Goal: Information Seeking & Learning: Learn about a topic

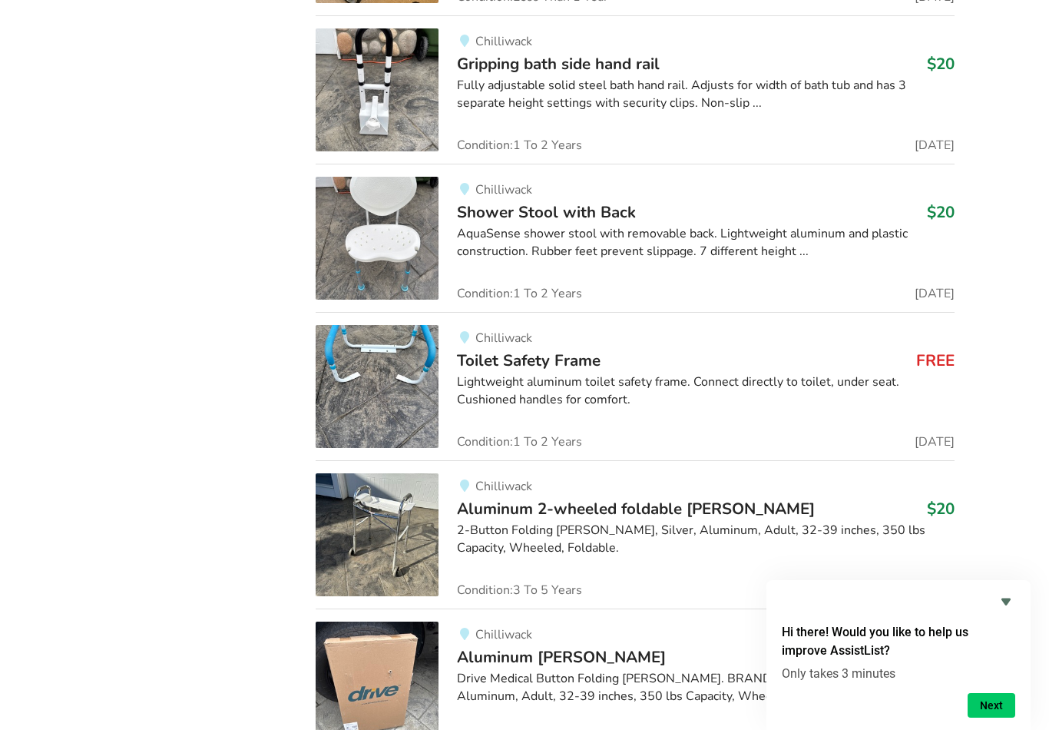
scroll to position [5044, 0]
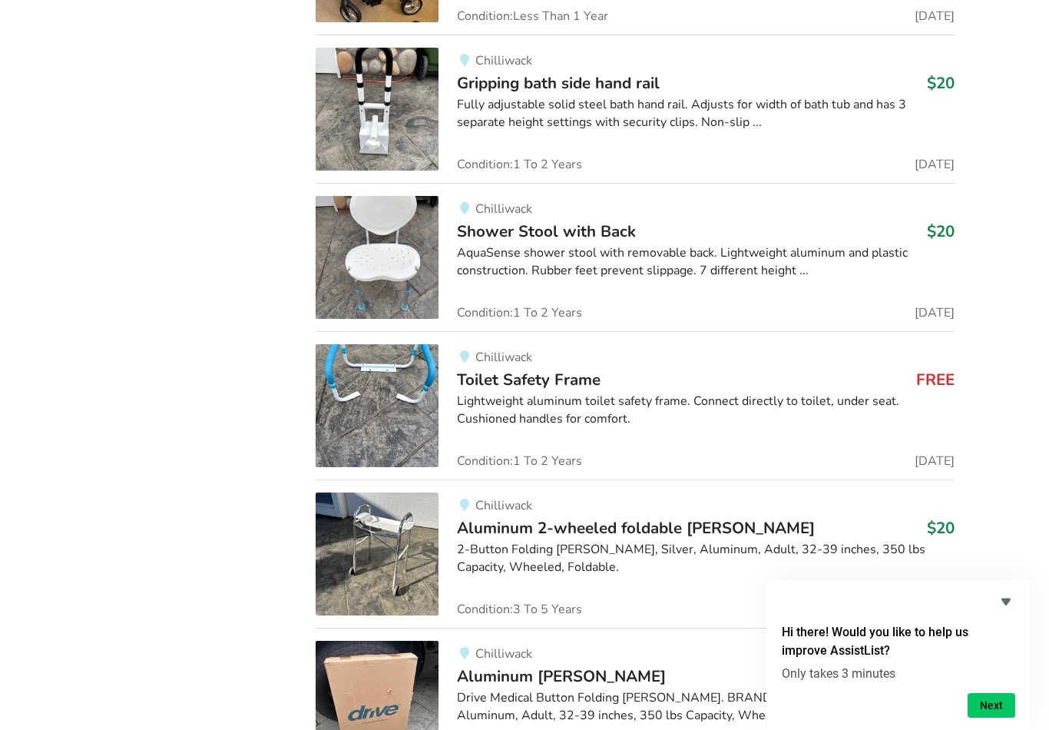
click at [374, 373] on img at bounding box center [377, 405] width 123 height 123
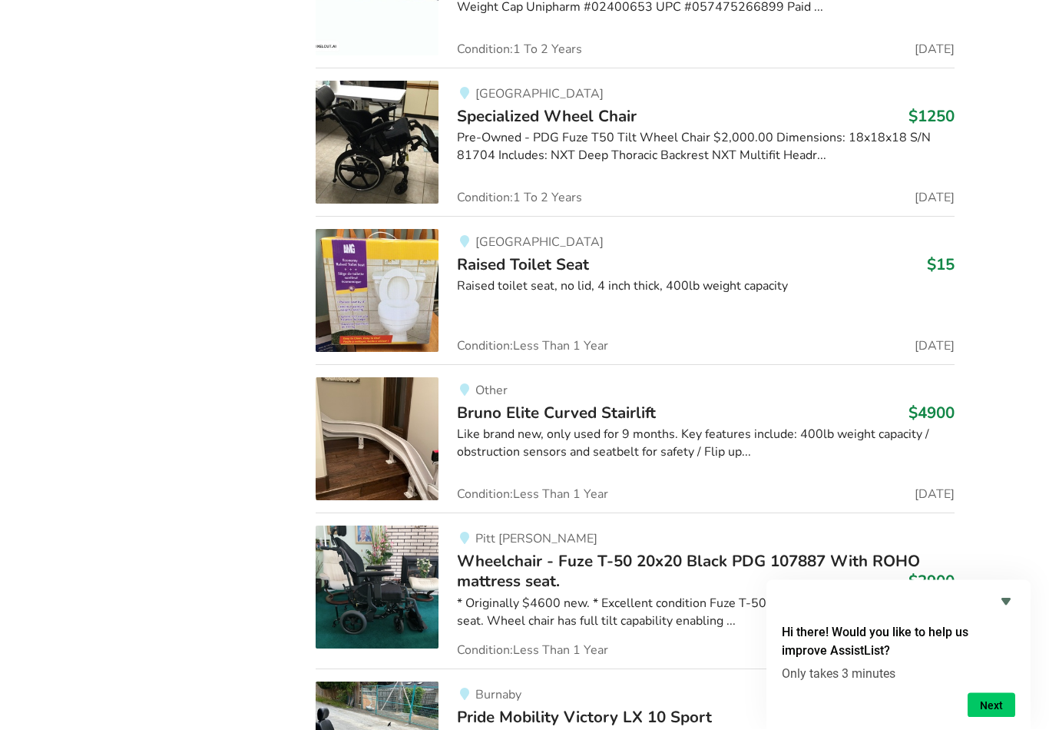
scroll to position [6944, 0]
click at [362, 415] on img at bounding box center [377, 437] width 123 height 123
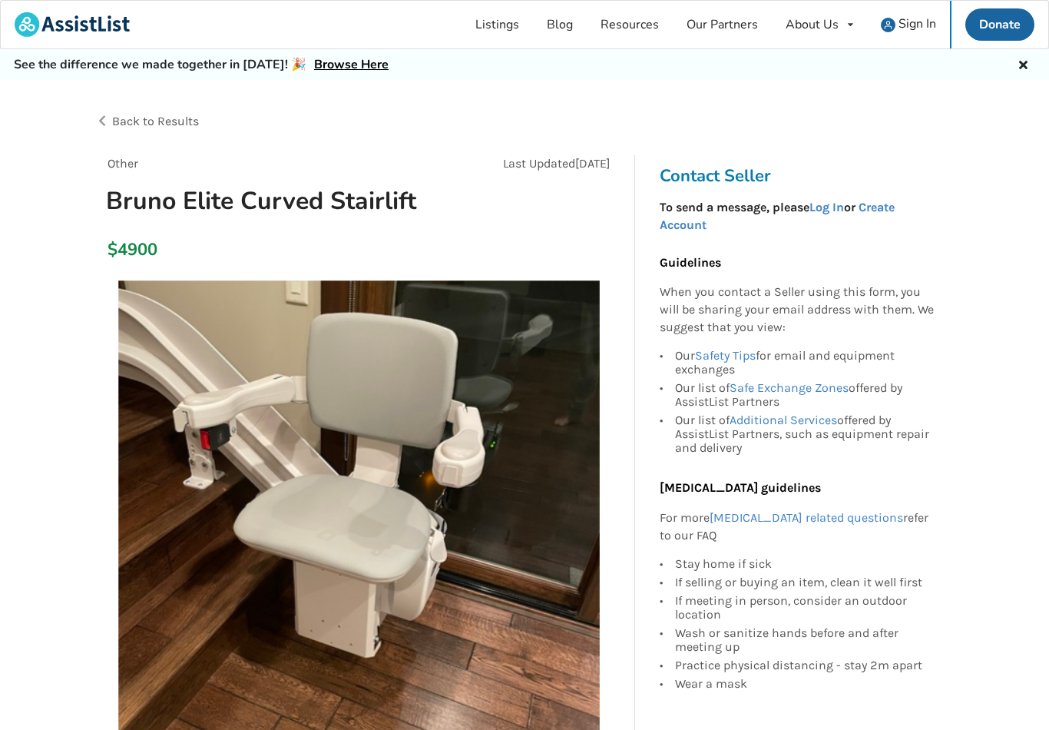
scroll to position [24, 0]
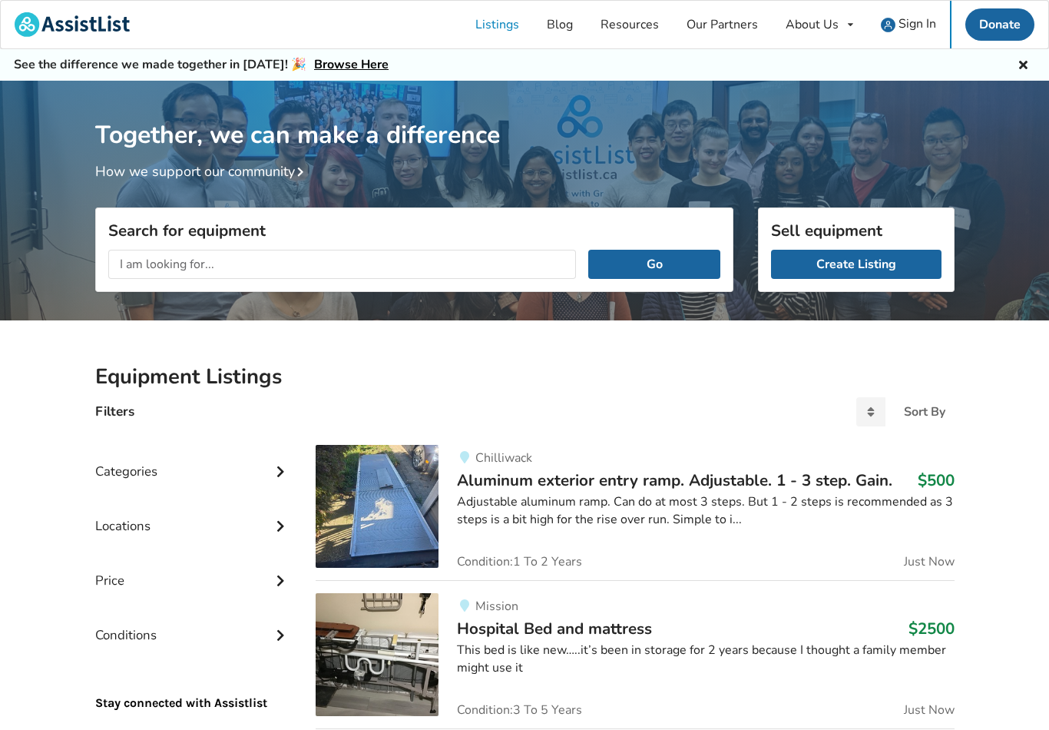
click at [156, 260] on input "text" at bounding box center [342, 264] width 469 height 29
type input "Stairlife"
click at [640, 254] on button "Go" at bounding box center [653, 264] width 131 height 29
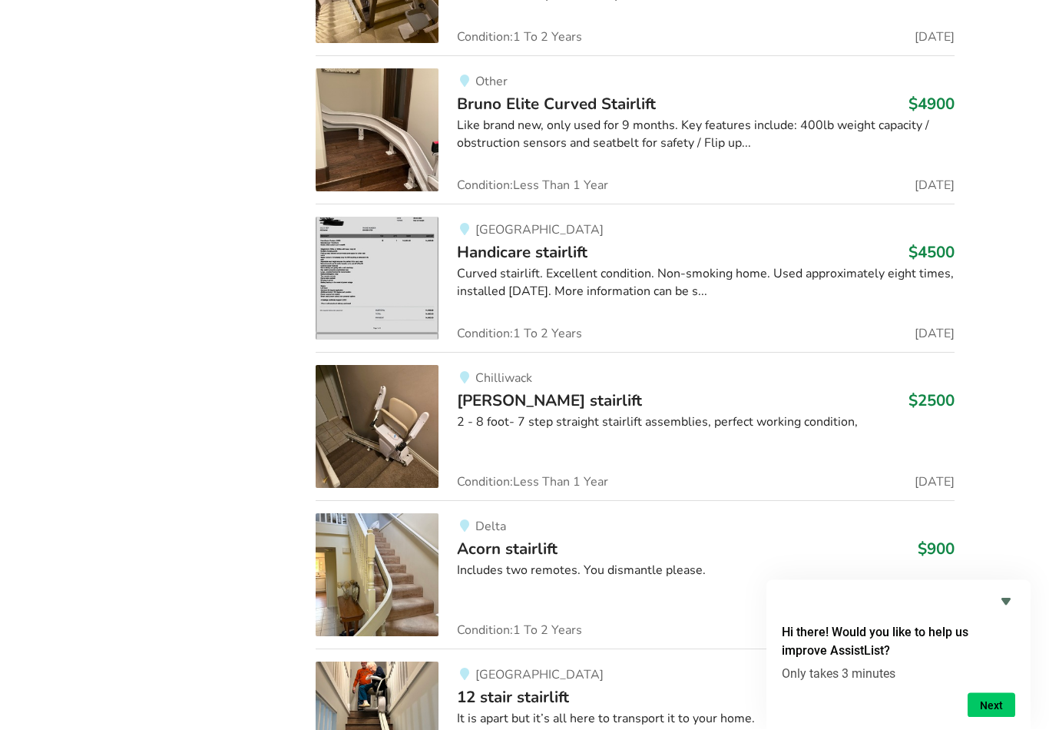
scroll to position [1427, 0]
click at [353, 588] on img at bounding box center [377, 574] width 123 height 123
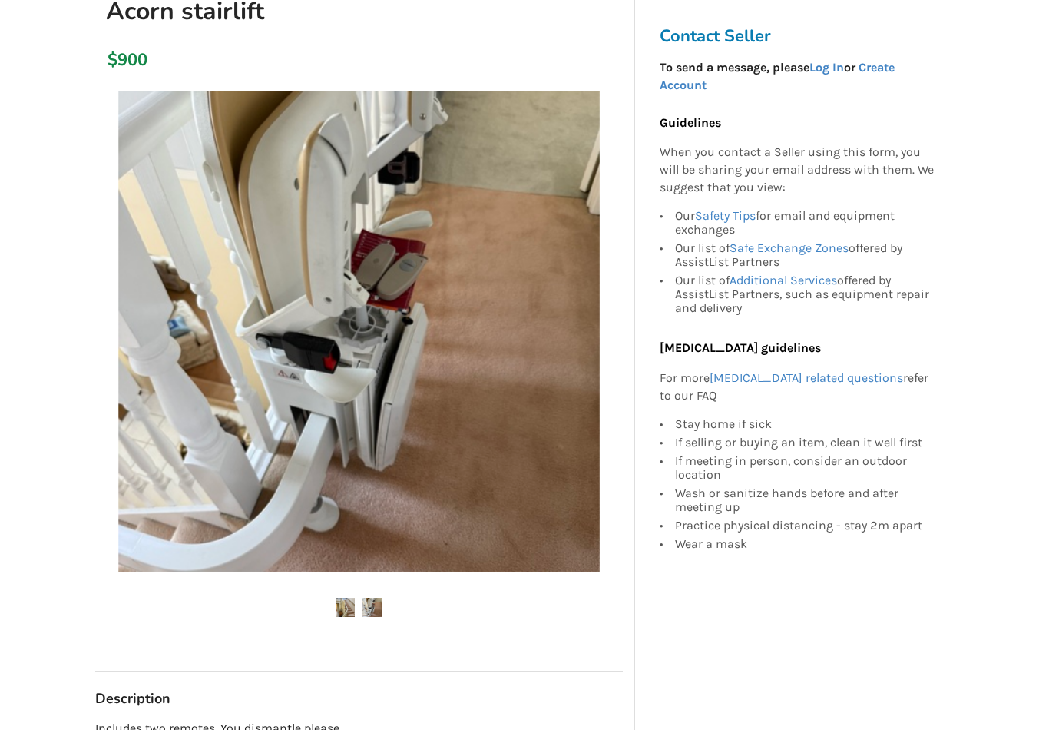
scroll to position [191, 0]
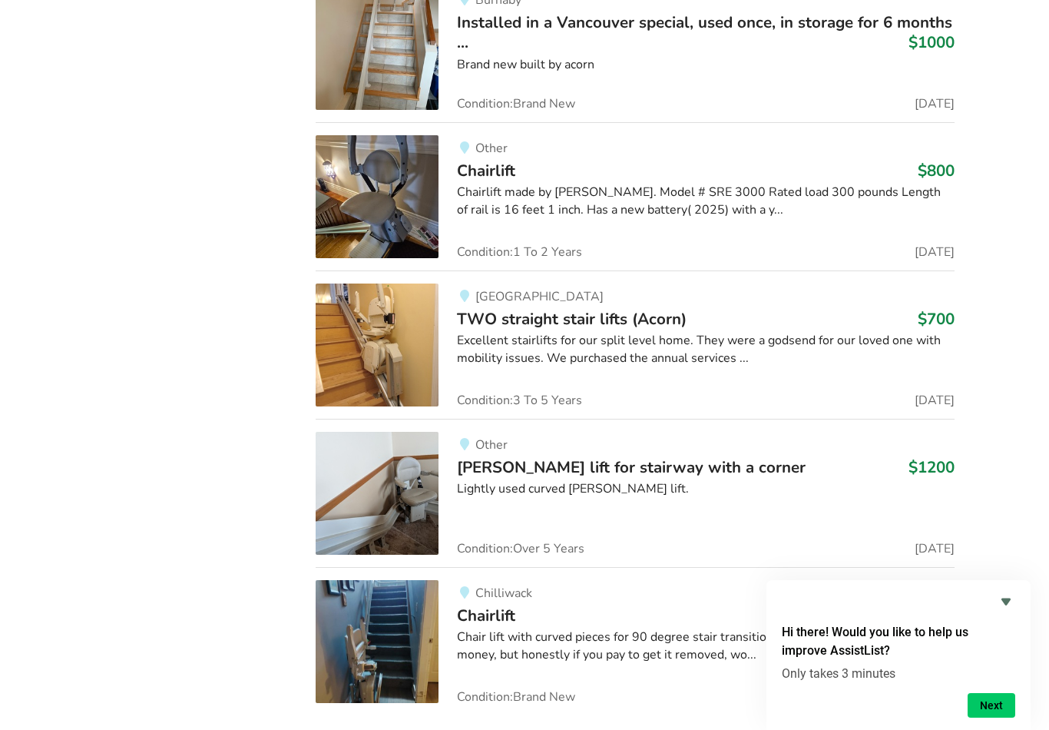
scroll to position [3358, 0]
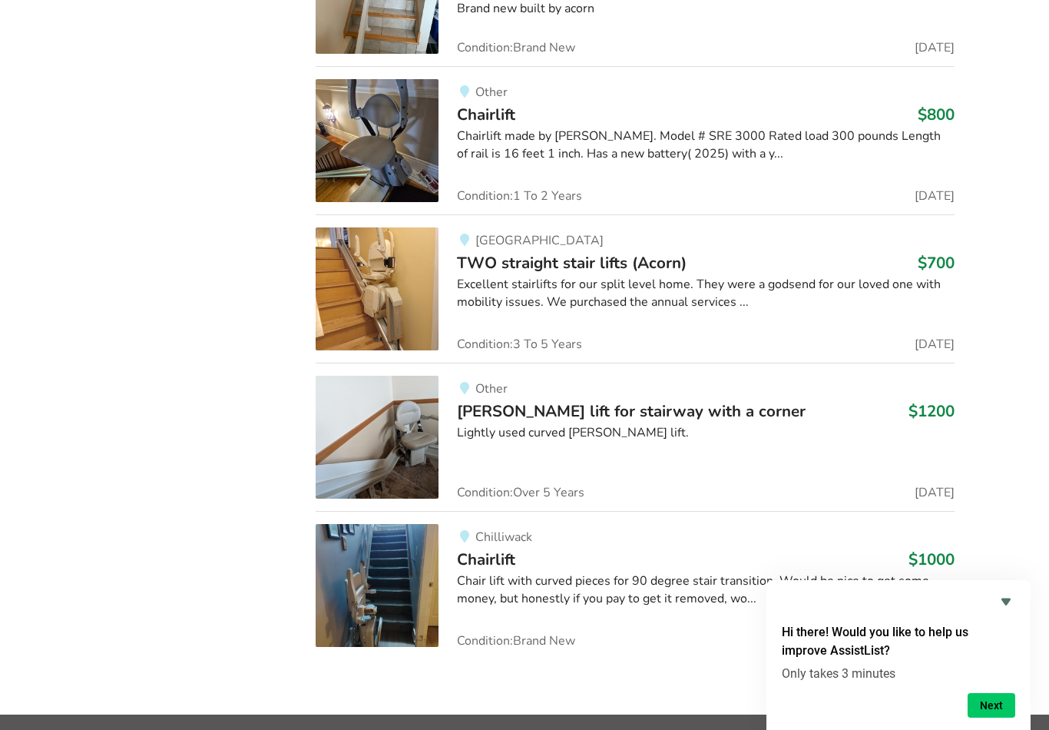
click at [993, 717] on button "Next" at bounding box center [992, 705] width 48 height 25
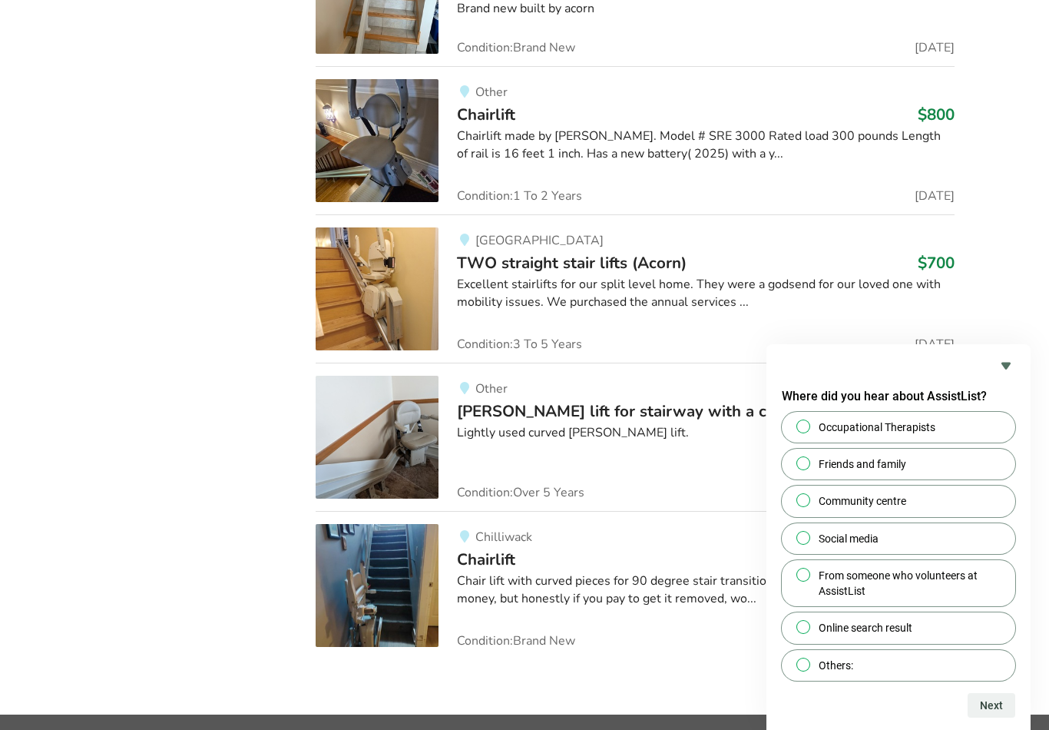
click at [1027, 369] on div "Where did you hear about AssistList? Occupational Therapists Friends and family…" at bounding box center [899, 537] width 264 height 386
click at [998, 375] on icon "Hide survey" at bounding box center [1006, 365] width 18 height 18
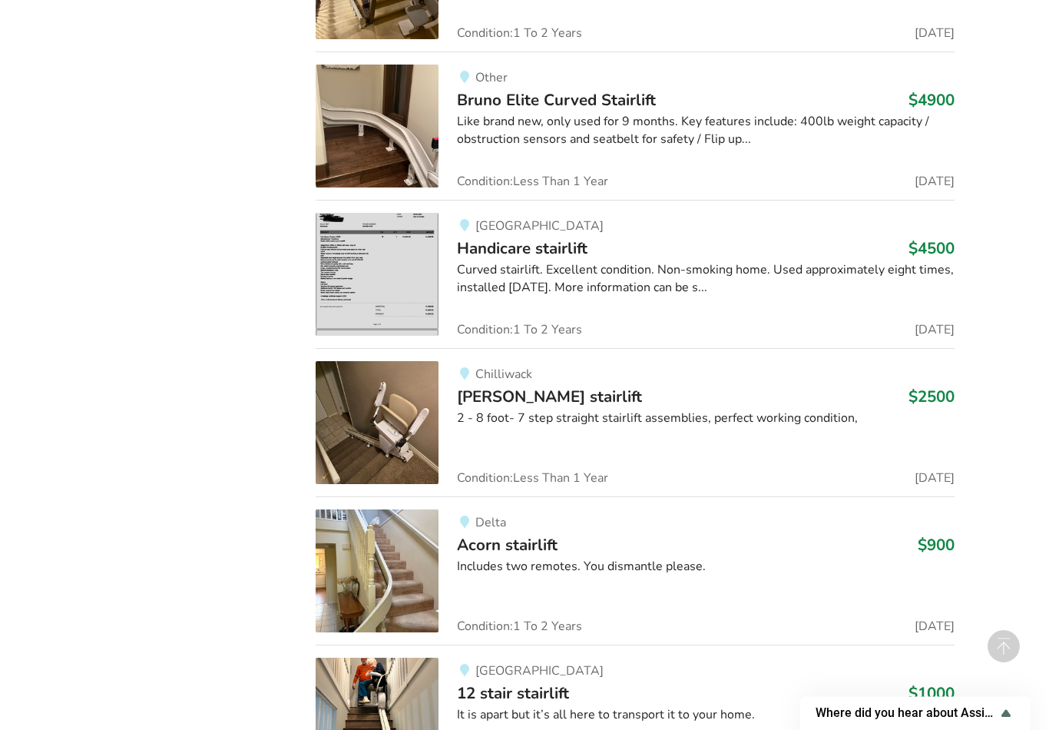
scroll to position [191, 0]
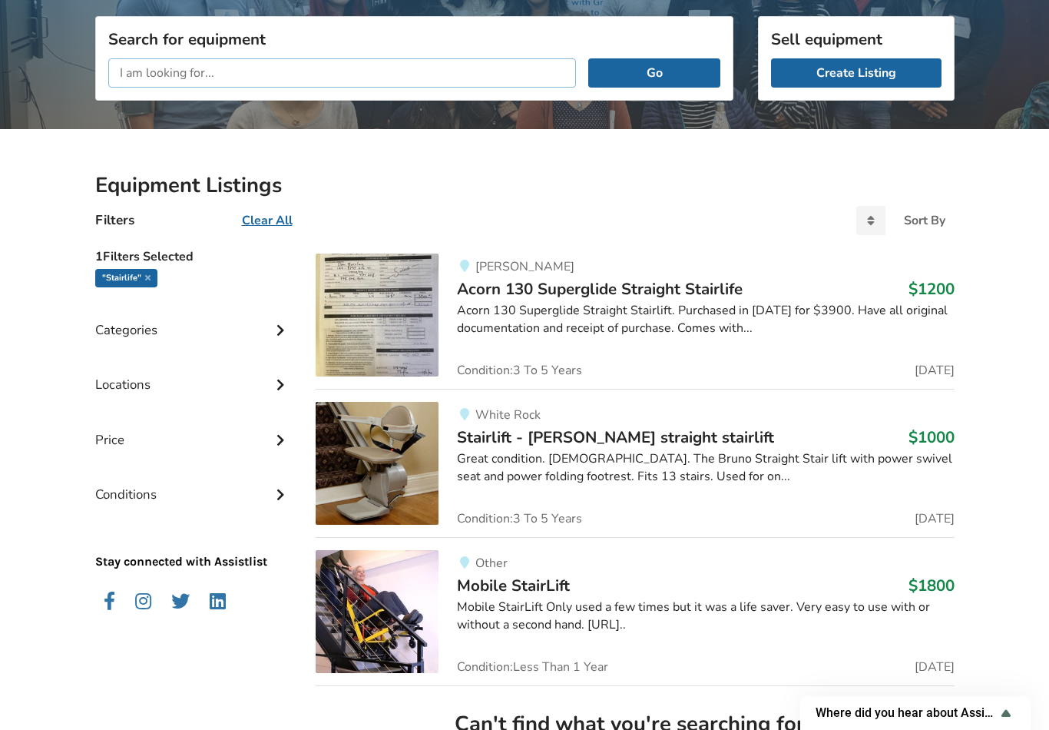
click at [237, 73] on input "text" at bounding box center [342, 72] width 469 height 29
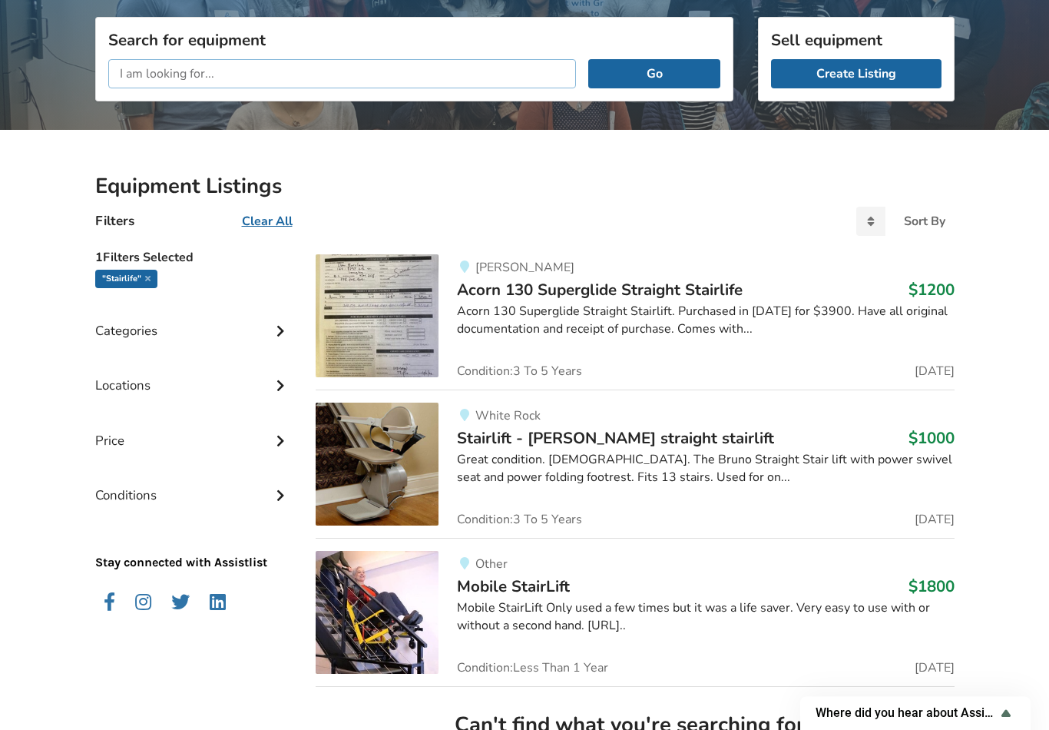
scroll to position [191, 0]
click at [321, 206] on div "Filters Clear All Sort By Most recent Price ascending Price descending" at bounding box center [525, 220] width 884 height 41
click at [300, 181] on h2 "Equipment Listings" at bounding box center [525, 186] width 860 height 27
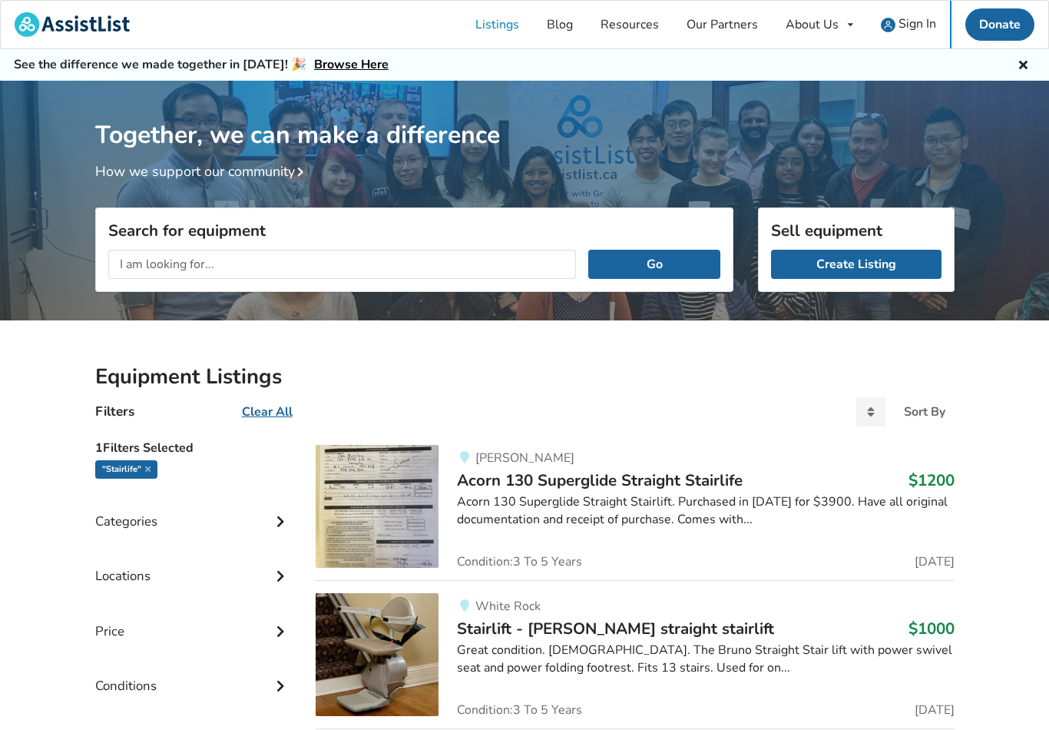
click at [495, 23] on link "Listings" at bounding box center [497, 25] width 71 height 48
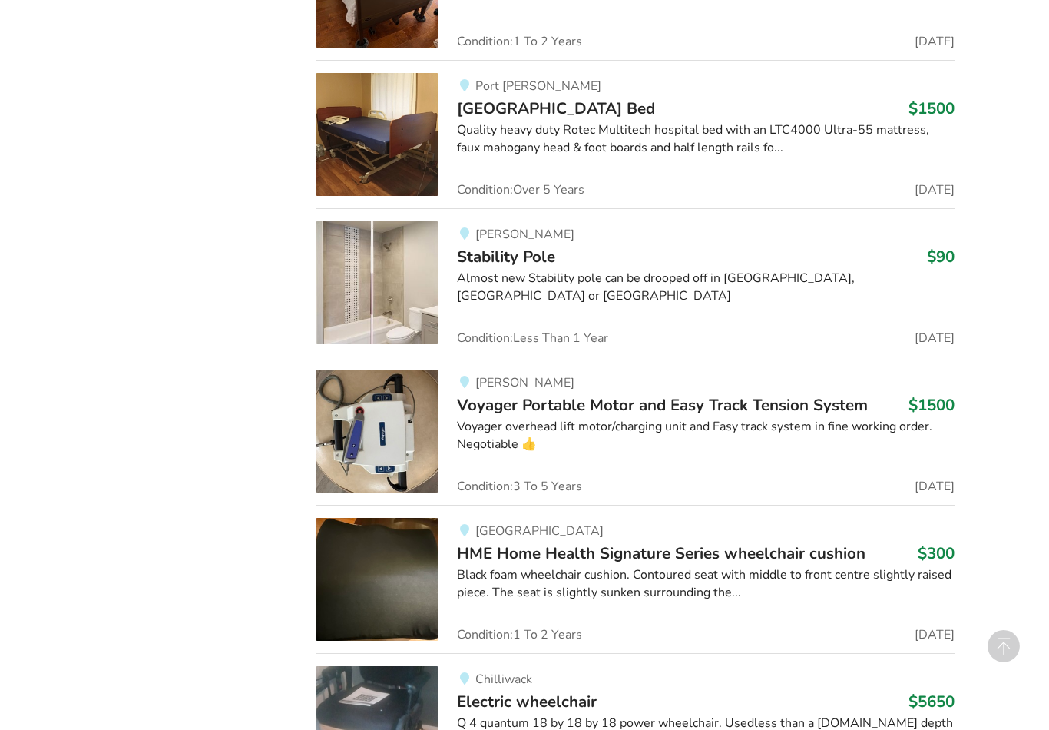
scroll to position [78, 0]
